Goal: Task Accomplishment & Management: Manage account settings

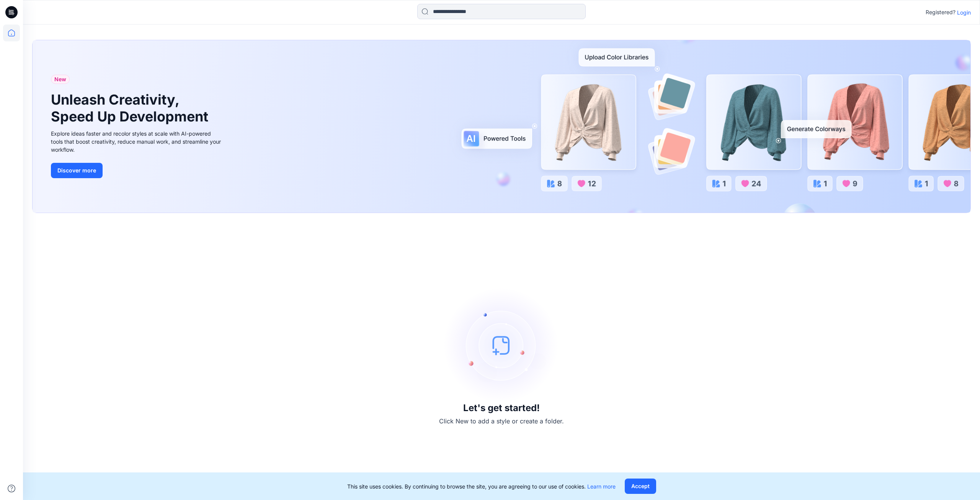
click at [958, 13] on p "Login" at bounding box center [964, 12] width 14 height 8
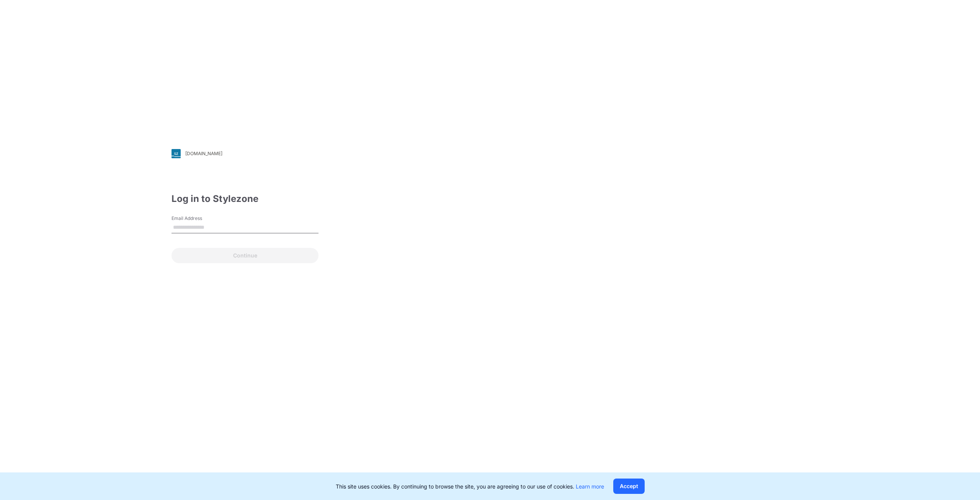
type input "**********"
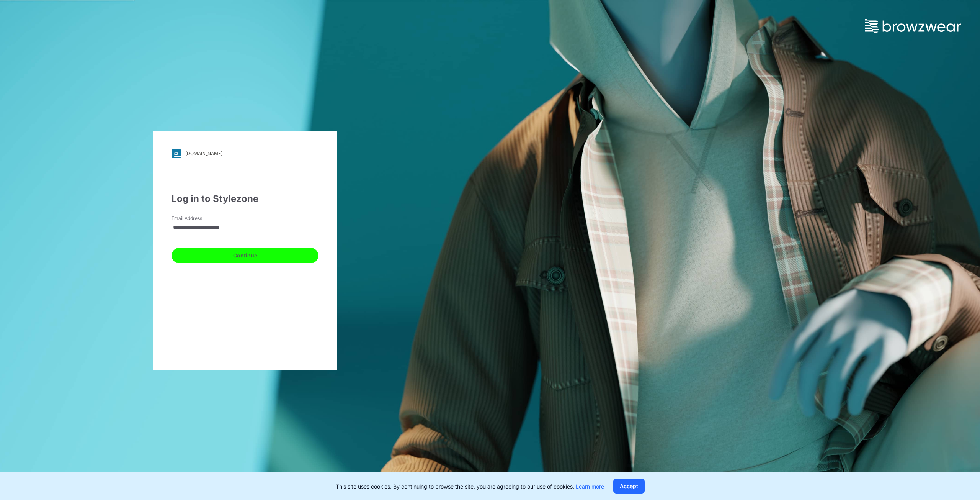
click at [229, 262] on button "Continue" at bounding box center [245, 255] width 147 height 15
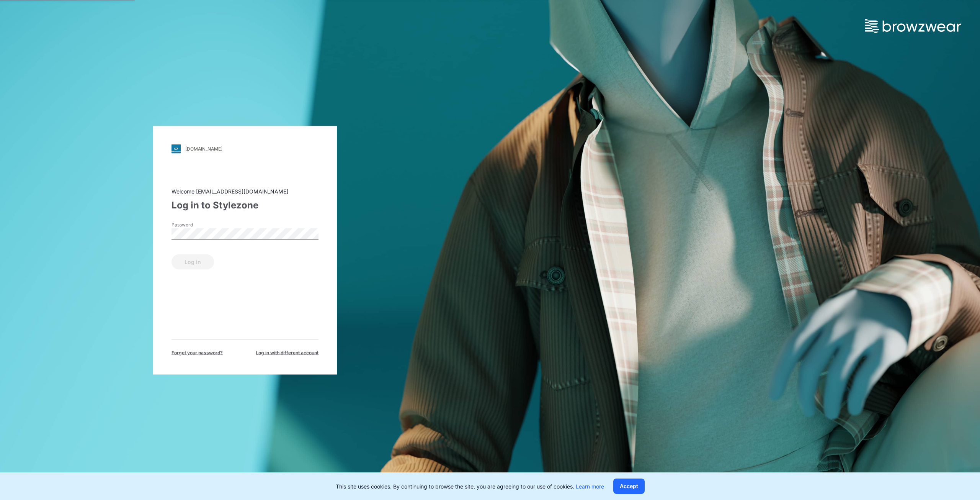
click at [202, 243] on div "Password" at bounding box center [245, 232] width 147 height 23
click at [197, 259] on button "Log in" at bounding box center [193, 261] width 43 height 15
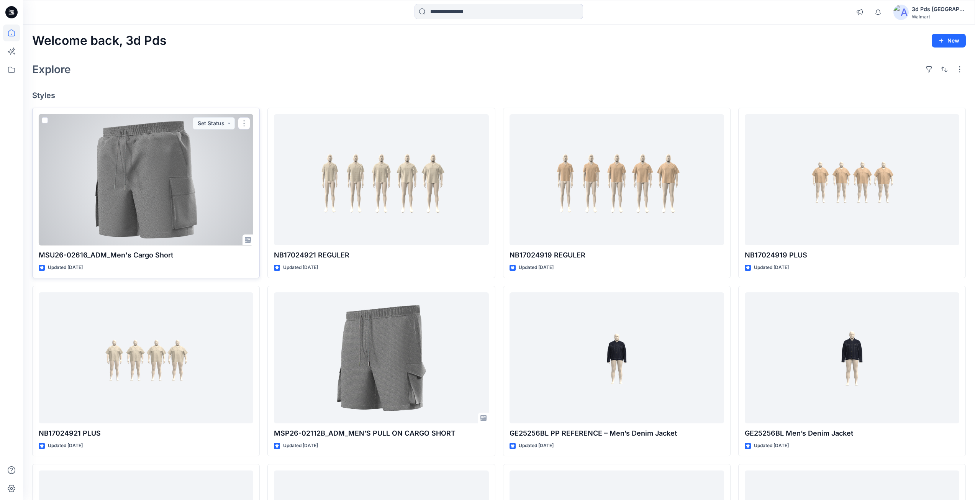
click at [206, 202] on div at bounding box center [146, 179] width 214 height 131
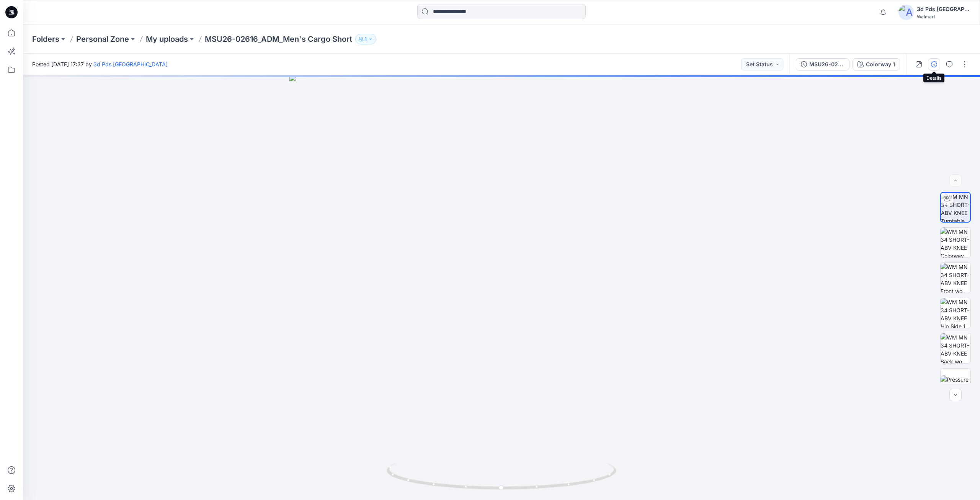
click at [934, 68] on button "button" at bounding box center [934, 64] width 12 height 12
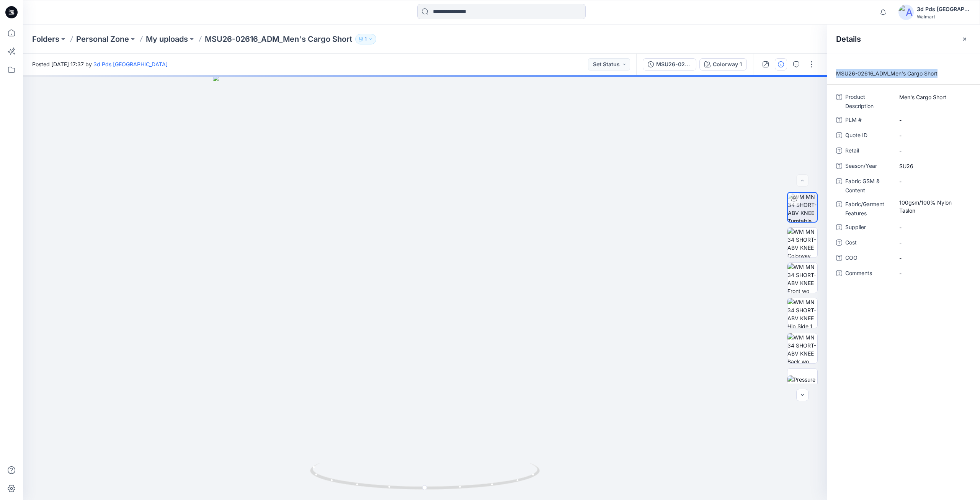
drag, startPoint x: 939, startPoint y: 74, endPoint x: 834, endPoint y: 77, distance: 105.7
click at [834, 77] on p "MSU26-02616_ADM_Men's Cargo Short" at bounding box center [903, 73] width 153 height 9
copy p "MSU26-02616_ADM_Men's Cargo Short"
click at [939, 76] on p "MSU26-02616_ADM_Men's Cargo Short" at bounding box center [903, 73] width 153 height 9
drag, startPoint x: 928, startPoint y: 74, endPoint x: 835, endPoint y: 73, distance: 93.1
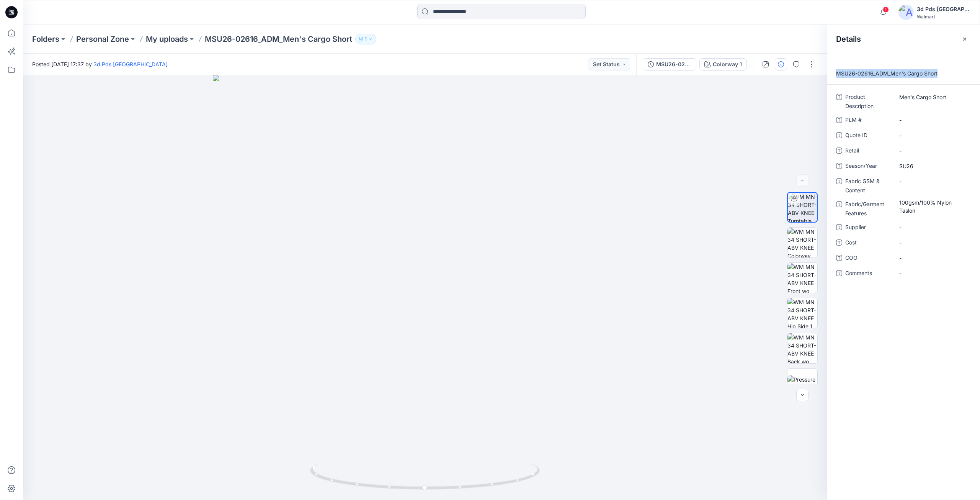
click at [835, 73] on p "MSU26-02616_ADM_Men's Cargo Short" at bounding box center [903, 73] width 153 height 9
copy p "MSU26-02616_ADM_Men's Cargo Short"
click at [945, 95] on Description "Men's Cargo Short" at bounding box center [932, 97] width 67 height 8
drag, startPoint x: 949, startPoint y: 96, endPoint x: 830, endPoint y: 103, distance: 119.7
click at [830, 103] on div "**********" at bounding box center [903, 190] width 153 height 198
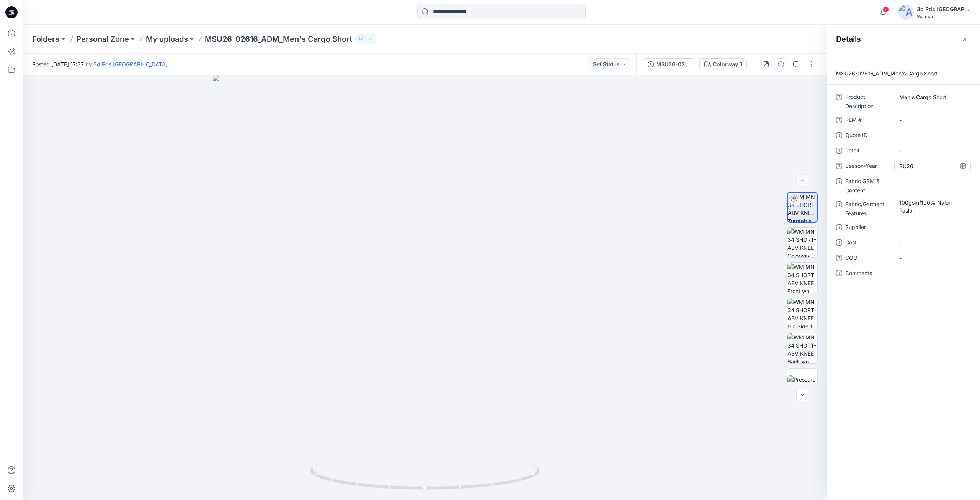
click at [916, 168] on span "SU26" at bounding box center [932, 166] width 67 height 8
click at [916, 168] on textarea "****" at bounding box center [932, 166] width 77 height 12
click at [929, 201] on Features "100gsm/100% Nylon Taslon" at bounding box center [932, 206] width 67 height 16
click at [968, 38] on button "button" at bounding box center [965, 39] width 12 height 12
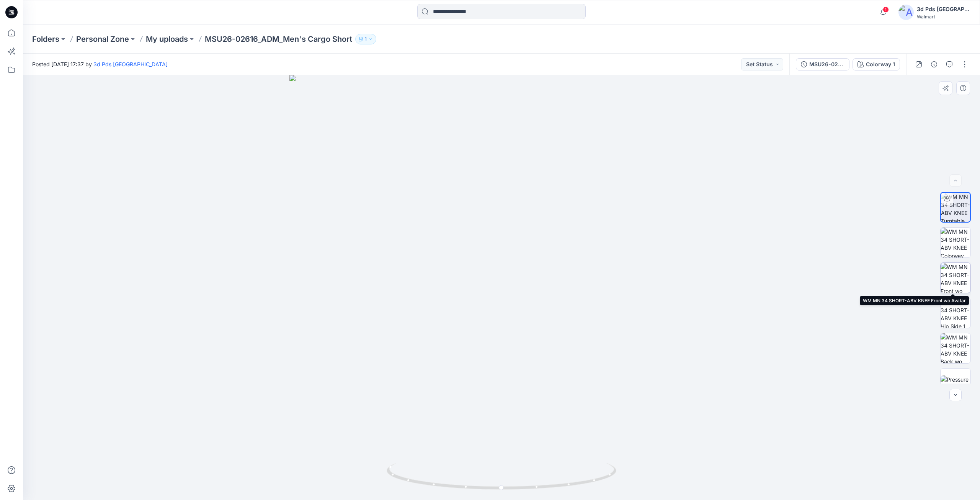
scroll to position [51, 0]
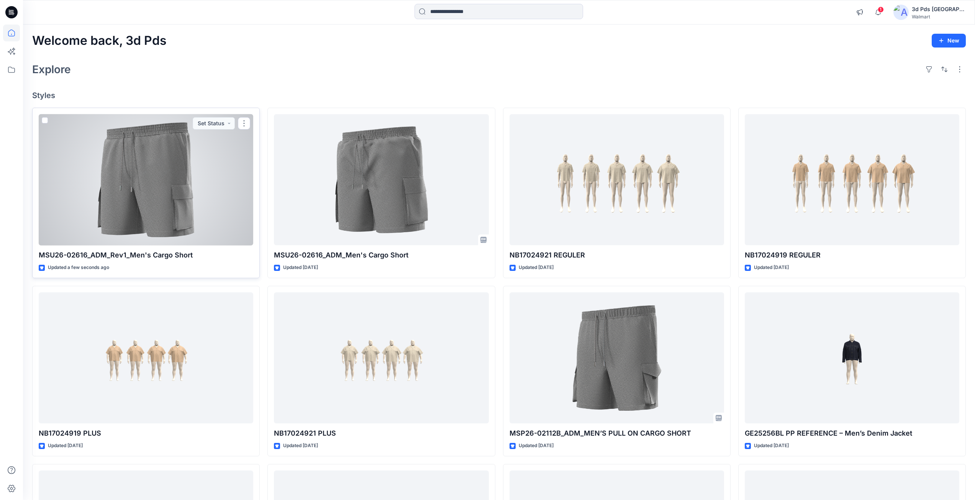
click at [201, 226] on div at bounding box center [146, 179] width 214 height 131
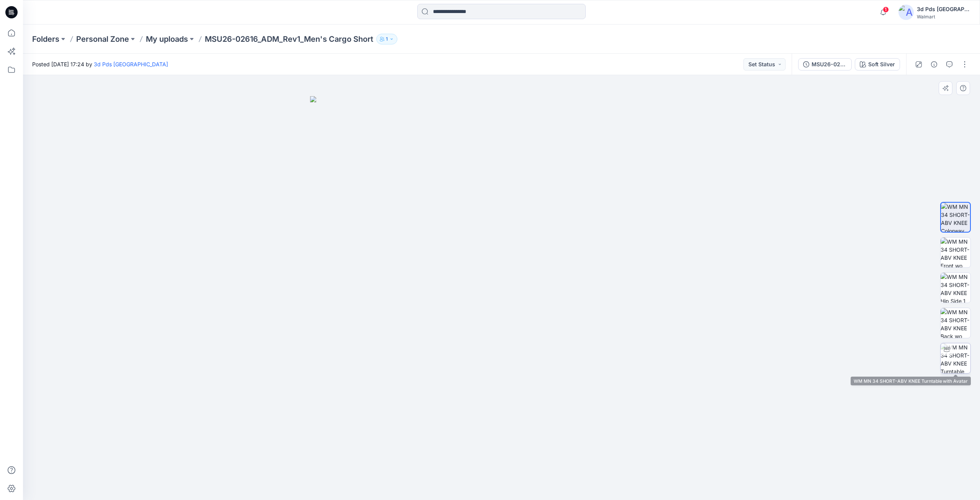
click at [964, 360] on img at bounding box center [956, 358] width 30 height 30
drag, startPoint x: 501, startPoint y: 489, endPoint x: 731, endPoint y: 457, distance: 231.6
click at [731, 457] on div at bounding box center [501, 287] width 957 height 425
click at [932, 65] on icon "button" at bounding box center [934, 64] width 6 height 6
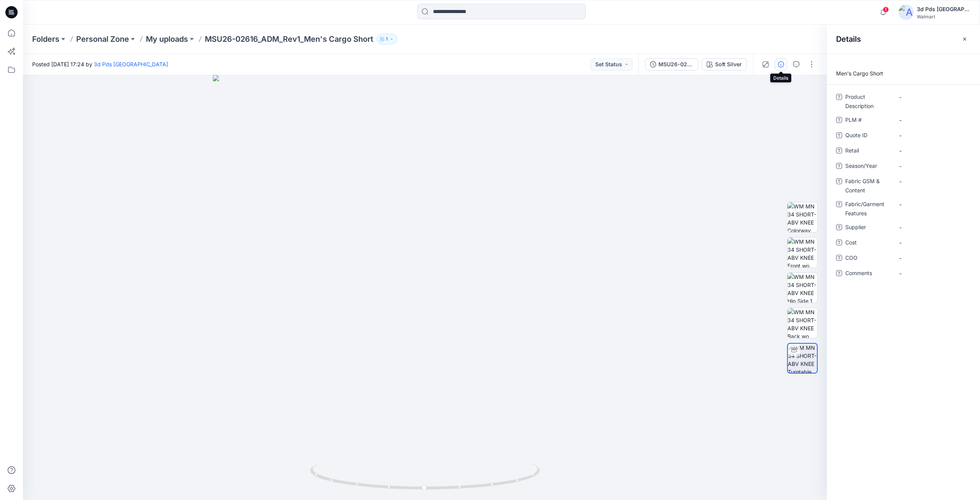
click at [894, 73] on p "Men's Cargo Short" at bounding box center [903, 73] width 153 height 9
click at [877, 72] on p "Men's Cargo Short" at bounding box center [903, 73] width 153 height 9
click at [889, 70] on p "Men's Cargo Short" at bounding box center [903, 73] width 153 height 9
click at [863, 75] on p "Men's Cargo Short" at bounding box center [903, 73] width 153 height 9
click at [963, 37] on icon "button" at bounding box center [965, 39] width 6 height 6
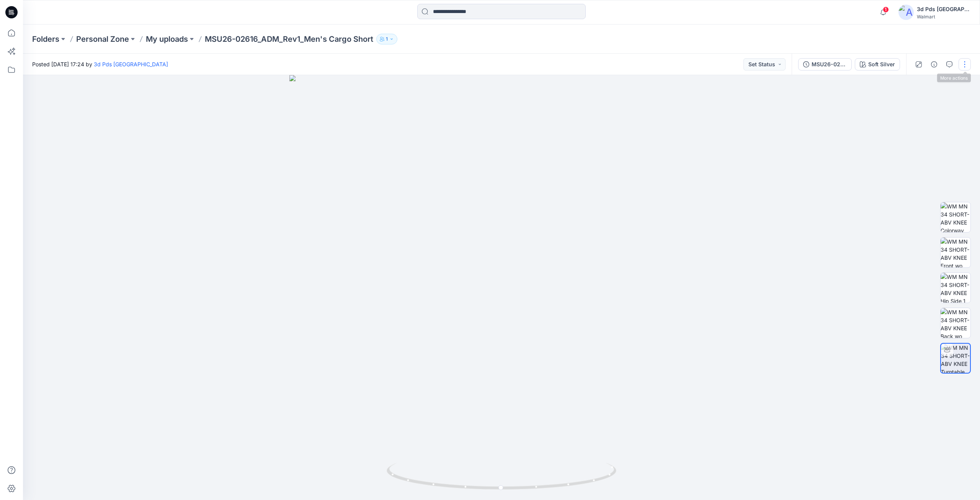
click at [962, 65] on button "button" at bounding box center [965, 64] width 12 height 12
click at [925, 109] on button "Edit" at bounding box center [933, 103] width 70 height 14
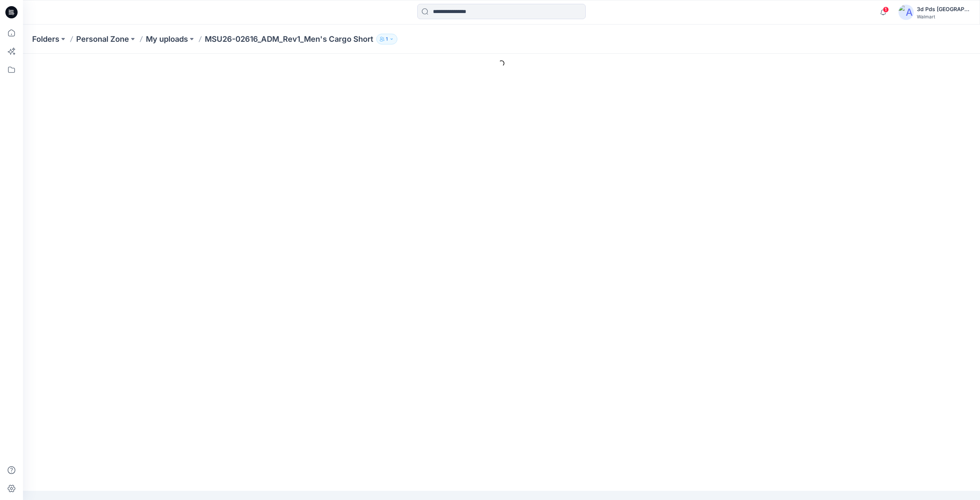
type input "**********"
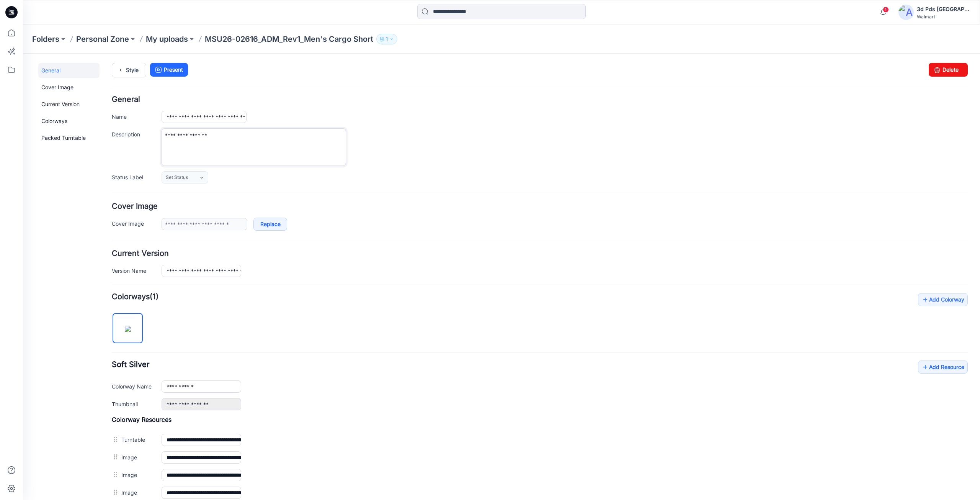
drag, startPoint x: 217, startPoint y: 138, endPoint x: 160, endPoint y: 134, distance: 57.2
click at [160, 134] on div "**********" at bounding box center [540, 147] width 856 height 38
drag, startPoint x: 203, startPoint y: 116, endPoint x: 147, endPoint y: 115, distance: 55.9
click at [147, 115] on div "**********" at bounding box center [540, 117] width 856 height 12
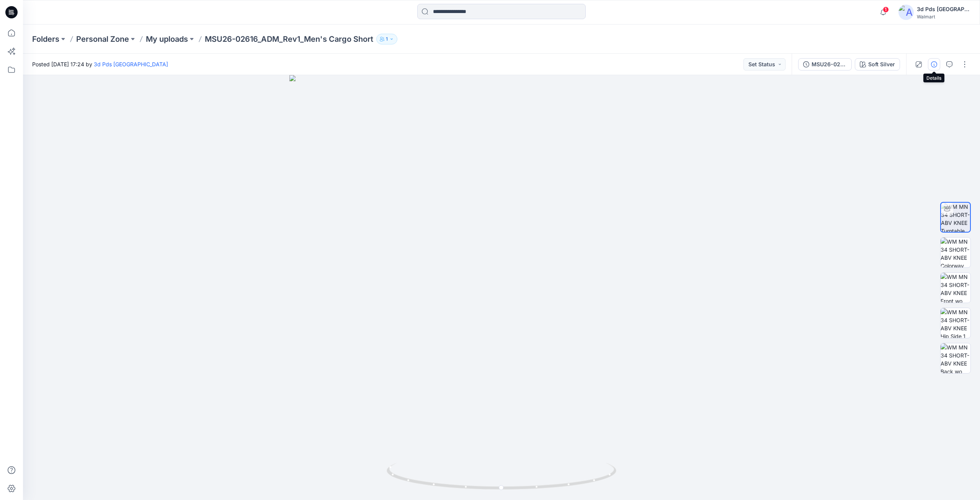
click at [932, 68] on button "button" at bounding box center [934, 64] width 12 height 12
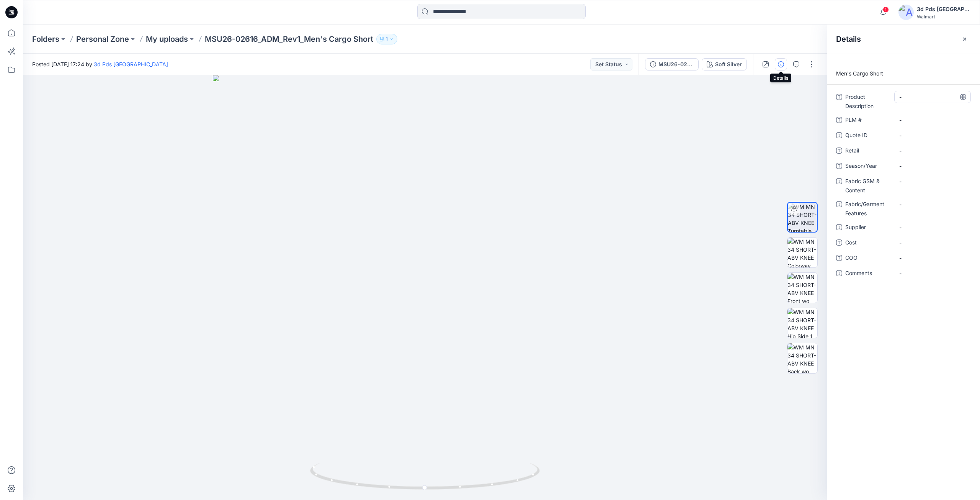
click at [912, 99] on Description "-" at bounding box center [932, 97] width 67 height 8
type textarea "**********"
click at [903, 84] on hr at bounding box center [903, 84] width 153 height 0
click at [963, 94] on icon at bounding box center [963, 97] width 2 height 6
click at [963, 99] on icon at bounding box center [963, 97] width 6 height 6
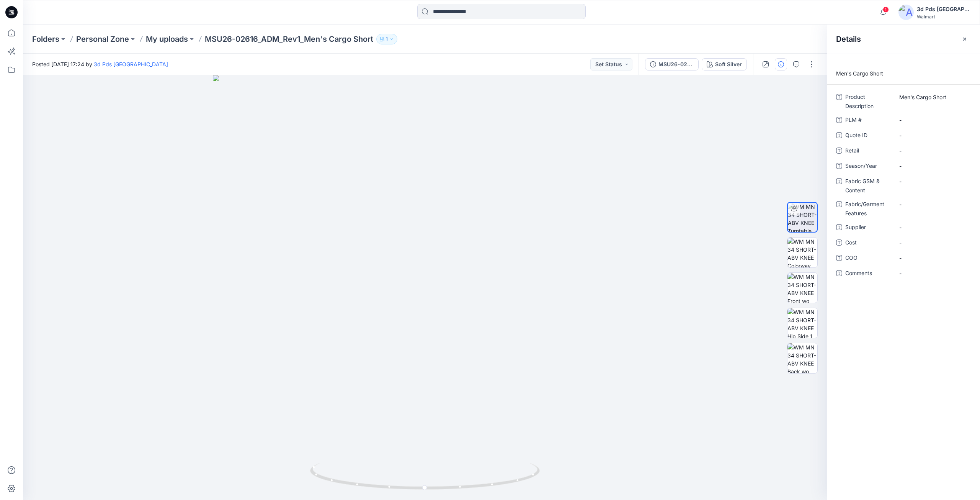
click at [882, 72] on p "Men's Cargo Short" at bounding box center [903, 73] width 153 height 9
click at [883, 72] on p "Men's Cargo Short" at bounding box center [903, 73] width 153 height 9
click at [892, 76] on p "Men's Cargo Short" at bounding box center [903, 73] width 153 height 9
drag, startPoint x: 883, startPoint y: 73, endPoint x: 783, endPoint y: 83, distance: 100.9
click at [783, 83] on div "Soft Silver Loading... Material Properties Loading... Details Men's Cargo Short…" at bounding box center [501, 287] width 957 height 425
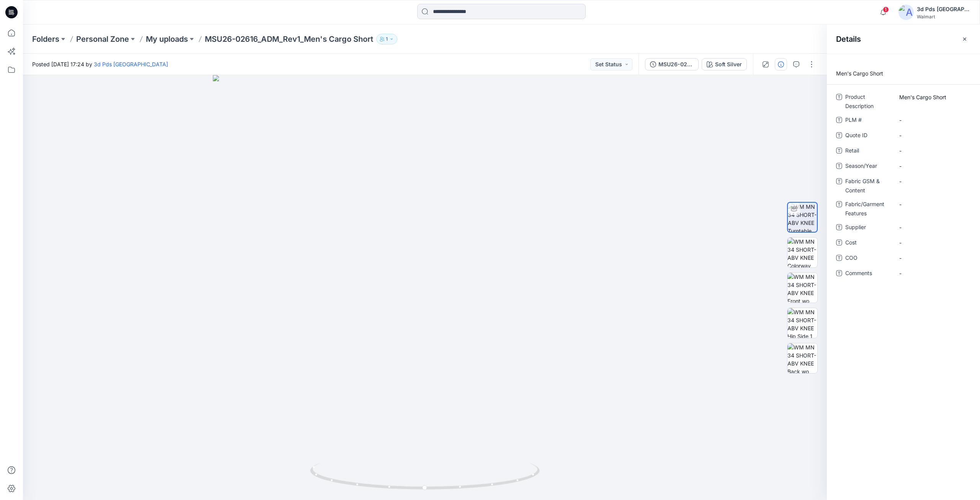
click at [888, 74] on p "Men's Cargo Short" at bounding box center [903, 73] width 153 height 9
drag, startPoint x: 893, startPoint y: 74, endPoint x: 827, endPoint y: 72, distance: 65.5
click at [827, 72] on p "Men's Cargo Short" at bounding box center [903, 73] width 153 height 9
click at [907, 84] on div "Men's Cargo Short" at bounding box center [903, 77] width 153 height 16
click at [911, 166] on span "-" at bounding box center [932, 166] width 67 height 8
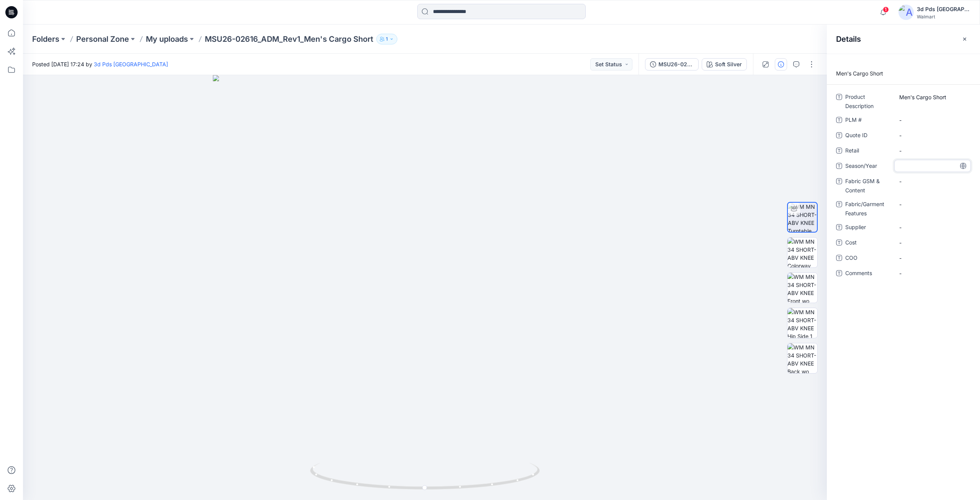
type textarea "****"
click at [962, 167] on icon at bounding box center [963, 166] width 6 height 6
click at [915, 207] on Features "-" at bounding box center [932, 204] width 67 height 8
click at [918, 183] on Content "-" at bounding box center [932, 181] width 67 height 8
type textarea "**********"
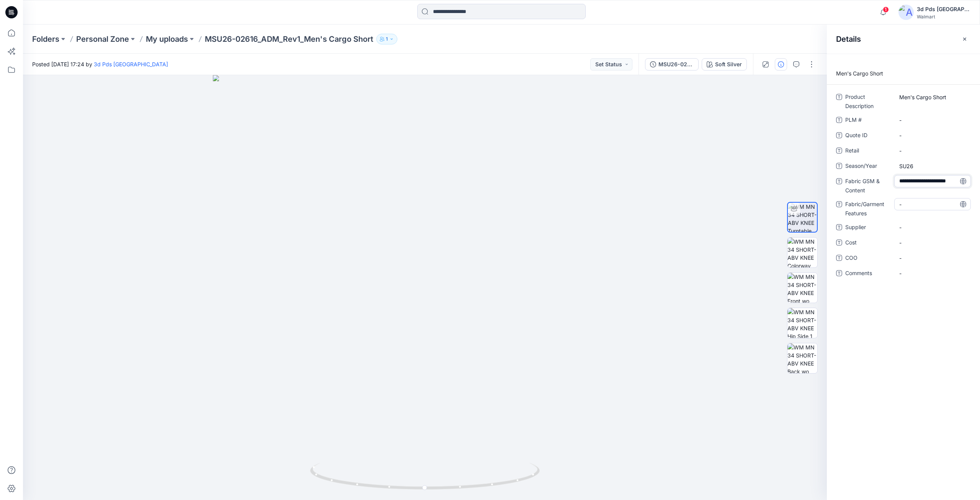
scroll to position [5, 0]
click at [963, 180] on icon at bounding box center [963, 181] width 6 height 6
click at [966, 41] on icon "button" at bounding box center [965, 39] width 6 height 6
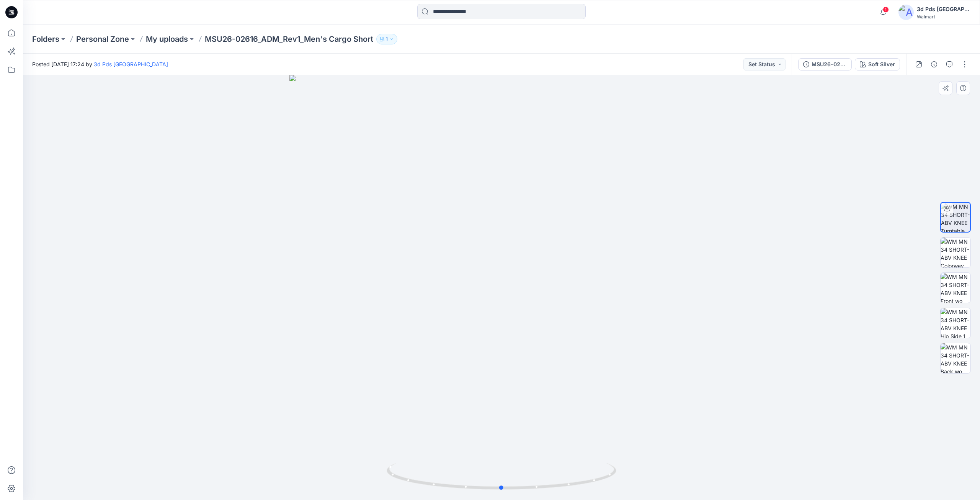
click at [933, 120] on div at bounding box center [501, 287] width 957 height 425
click at [960, 257] on img at bounding box center [956, 252] width 30 height 30
click at [960, 291] on img at bounding box center [956, 288] width 30 height 30
click at [531, 293] on img at bounding box center [501, 298] width 383 height 404
click at [953, 331] on img at bounding box center [956, 323] width 30 height 30
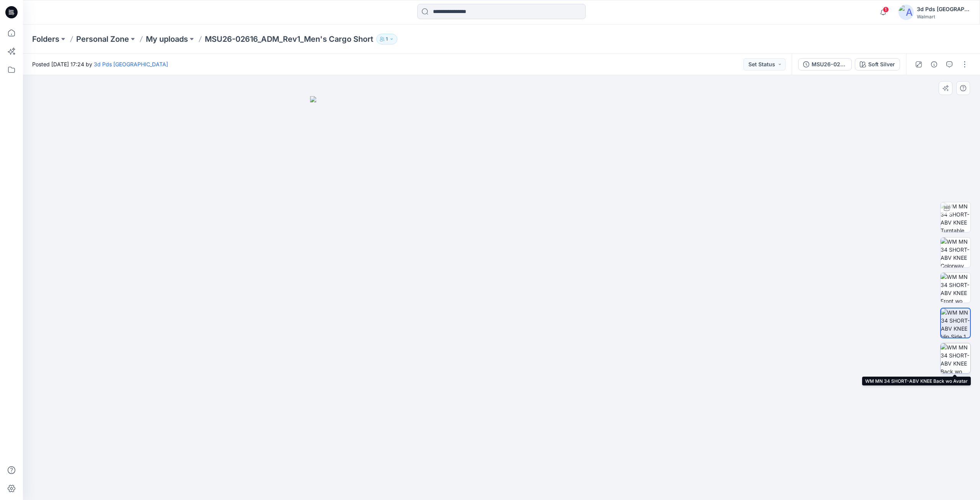
click at [956, 355] on img at bounding box center [956, 358] width 30 height 30
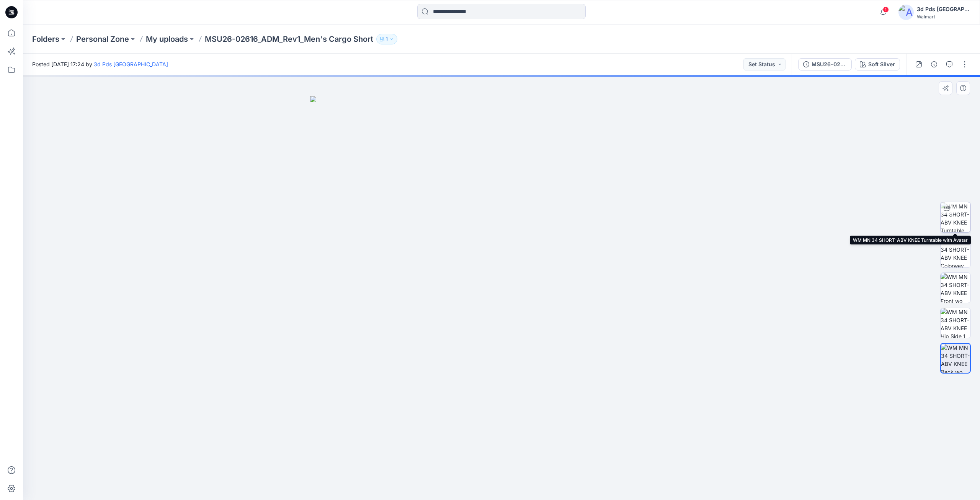
click at [963, 210] on img at bounding box center [956, 217] width 30 height 30
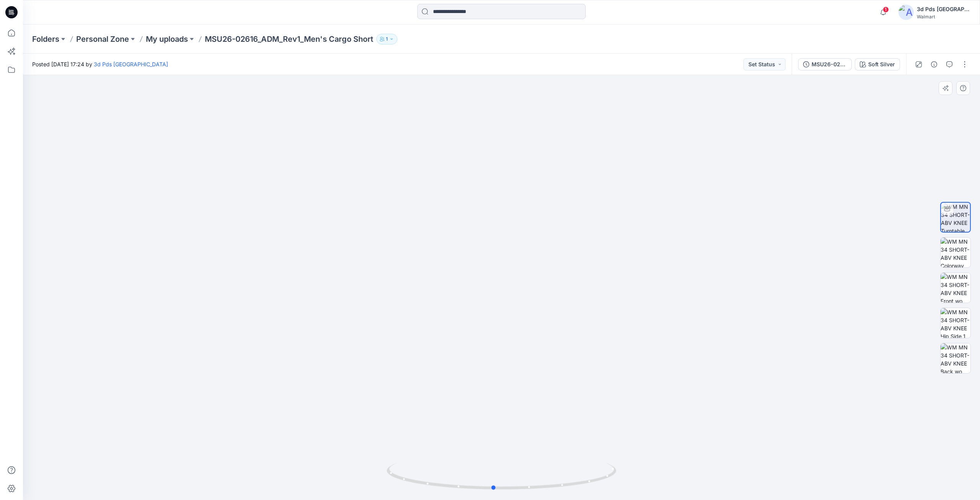
drag, startPoint x: 505, startPoint y: 487, endPoint x: 727, endPoint y: 470, distance: 222.3
click at [727, 470] on div at bounding box center [501, 287] width 957 height 425
click at [663, 310] on img at bounding box center [502, 232] width 644 height 535
click at [664, 309] on img at bounding box center [502, 232] width 644 height 535
click at [580, 185] on img at bounding box center [502, 232] width 644 height 535
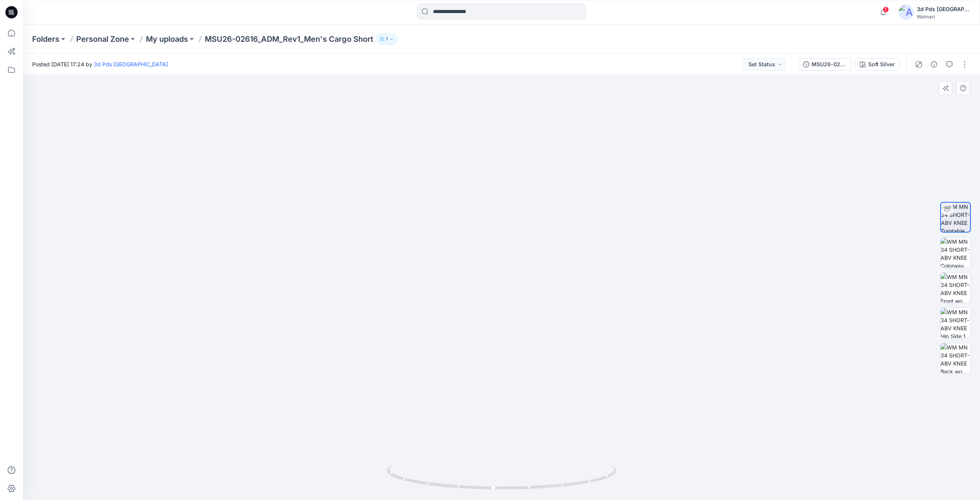
click at [580, 183] on img at bounding box center [502, 232] width 644 height 535
click at [954, 354] on img at bounding box center [956, 358] width 30 height 30
click at [960, 247] on img at bounding box center [956, 252] width 30 height 30
click at [956, 214] on img at bounding box center [956, 217] width 30 height 30
click at [534, 256] on img at bounding box center [502, 232] width 644 height 535
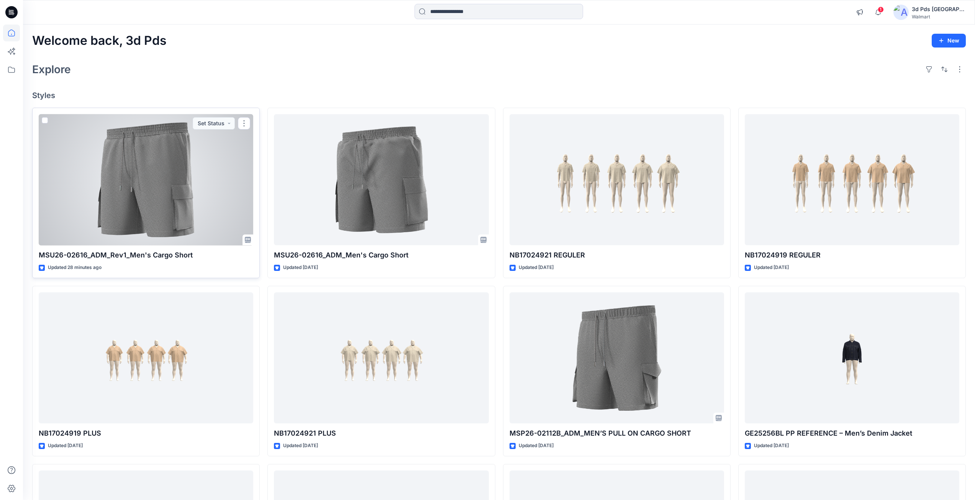
click at [226, 168] on div at bounding box center [146, 179] width 214 height 131
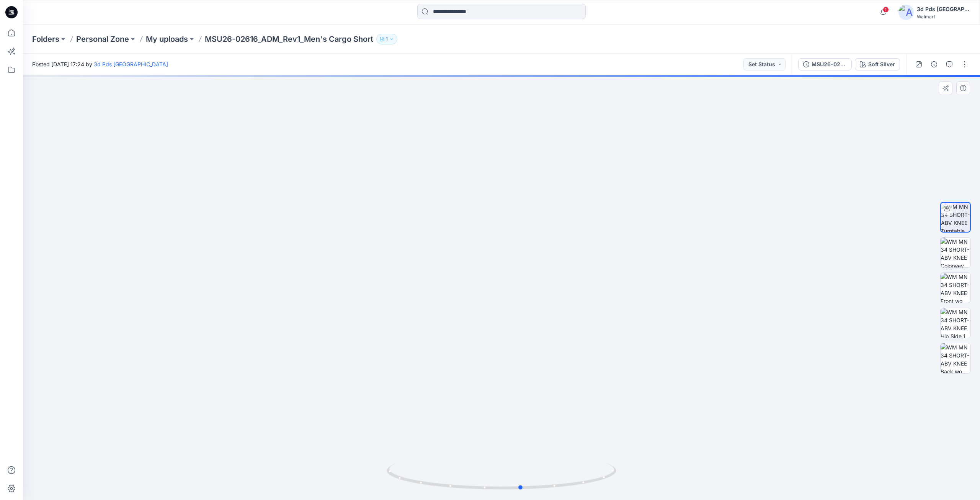
drag, startPoint x: 505, startPoint y: 487, endPoint x: 755, endPoint y: 484, distance: 249.7
click at [755, 484] on div at bounding box center [501, 287] width 957 height 425
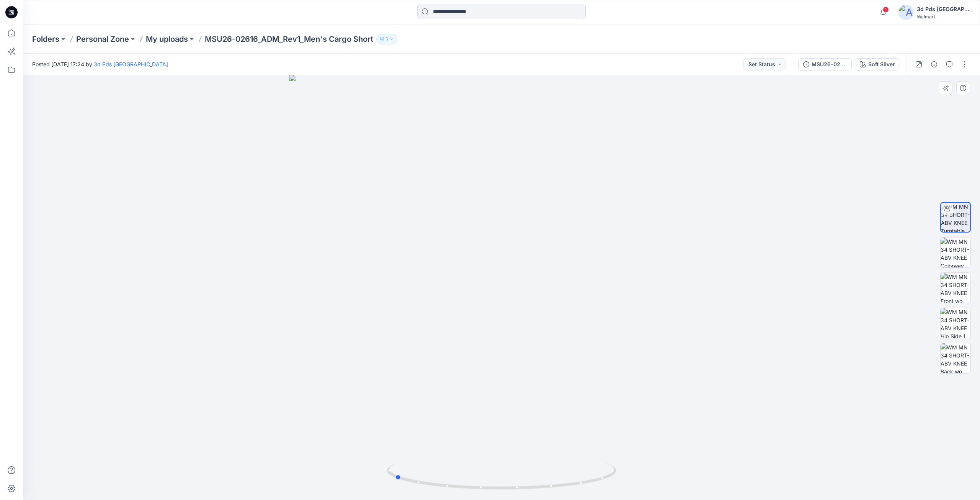
drag, startPoint x: 506, startPoint y: 487, endPoint x: 629, endPoint y: 473, distance: 123.7
click at [629, 473] on div at bounding box center [501, 287] width 957 height 425
drag, startPoint x: 487, startPoint y: 491, endPoint x: 540, endPoint y: 489, distance: 52.5
click at [540, 489] on icon at bounding box center [503, 477] width 232 height 29
drag, startPoint x: 533, startPoint y: 488, endPoint x: 513, endPoint y: 486, distance: 20.4
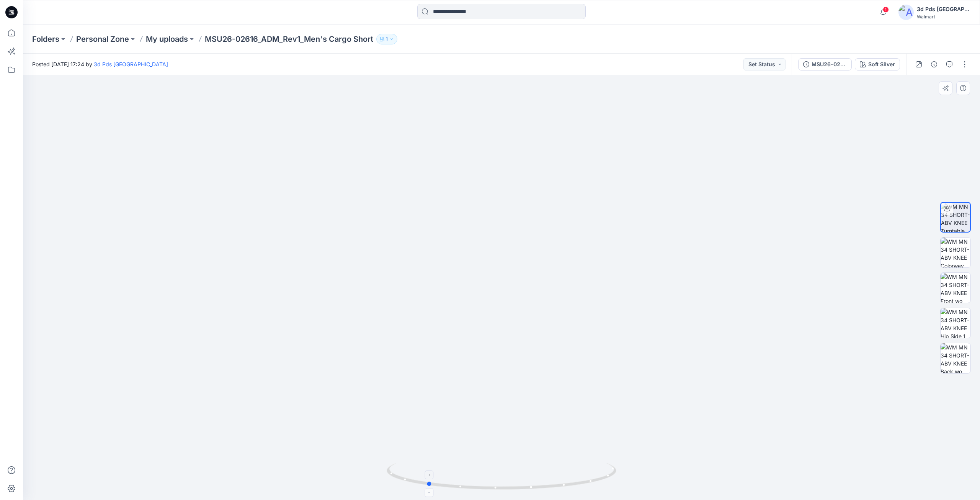
click at [513, 486] on icon at bounding box center [503, 477] width 232 height 29
drag, startPoint x: 529, startPoint y: 410, endPoint x: 615, endPoint y: 404, distance: 86.4
click at [615, 404] on img at bounding box center [502, 229] width 644 height 541
drag, startPoint x: 436, startPoint y: 484, endPoint x: 980, endPoint y: 363, distance: 557.1
click at [529, 491] on icon at bounding box center [503, 477] width 232 height 29
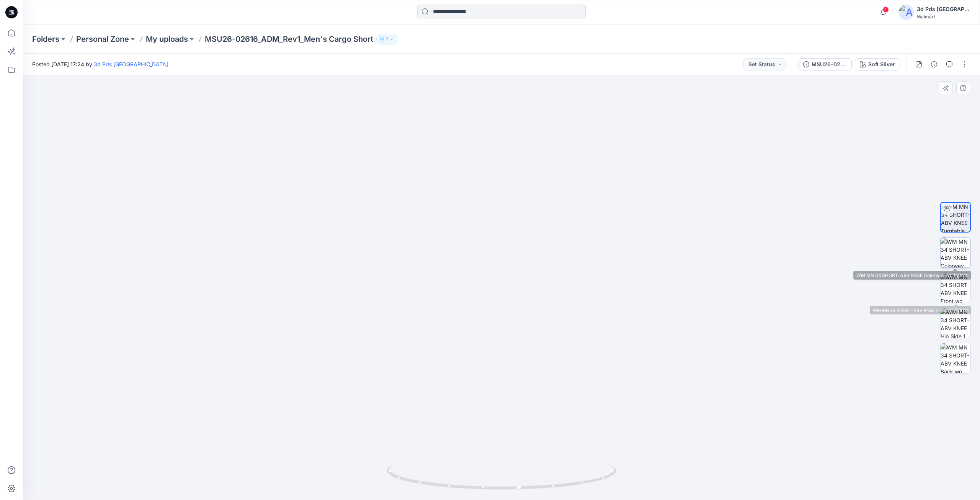
click at [960, 258] on img at bounding box center [956, 252] width 30 height 30
click at [975, 219] on div at bounding box center [955, 287] width 49 height 191
click at [951, 219] on img at bounding box center [956, 217] width 30 height 30
drag, startPoint x: 507, startPoint y: 488, endPoint x: 456, endPoint y: 477, distance: 51.8
click at [456, 477] on icon at bounding box center [503, 477] width 232 height 29
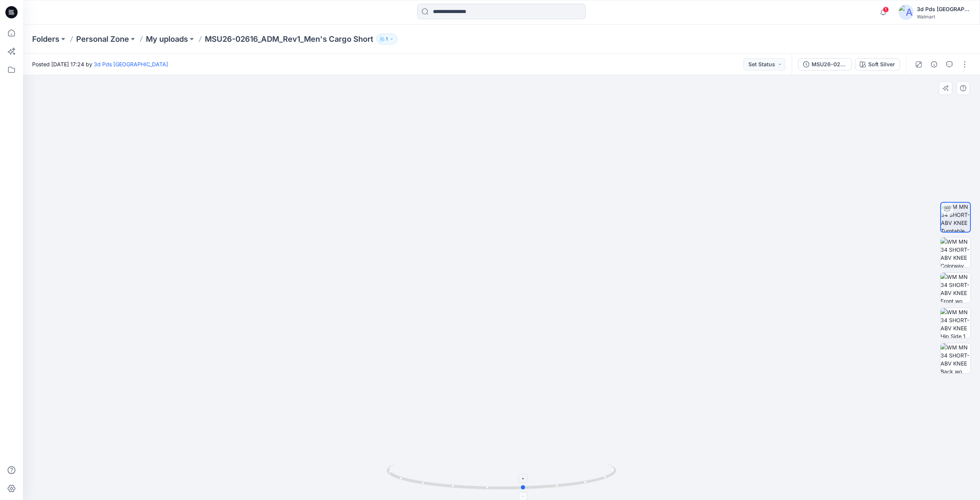
drag, startPoint x: 459, startPoint y: 489, endPoint x: 532, endPoint y: 490, distance: 73.2
click at [532, 490] on icon at bounding box center [503, 477] width 232 height 29
